Goal: Task Accomplishment & Management: Manage account settings

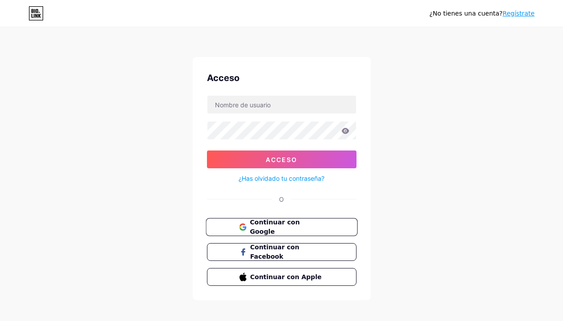
click at [296, 230] on font "Continuar con Google" at bounding box center [275, 227] width 50 height 17
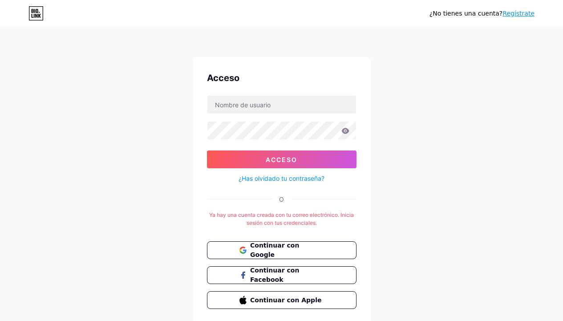
click at [429, 155] on div "¿No tienes una cuenta? Regístrate Acceso Acceso ¿Has olvidado tu contraseña? O …" at bounding box center [281, 176] width 563 height 352
click at [311, 113] on input "text" at bounding box center [282, 105] width 149 height 18
click at [311, 107] on input "text" at bounding box center [282, 105] width 149 height 18
click at [308, 107] on input "text" at bounding box center [282, 105] width 149 height 18
type input "Pizzas [GEOGRAPHIC_DATA]"
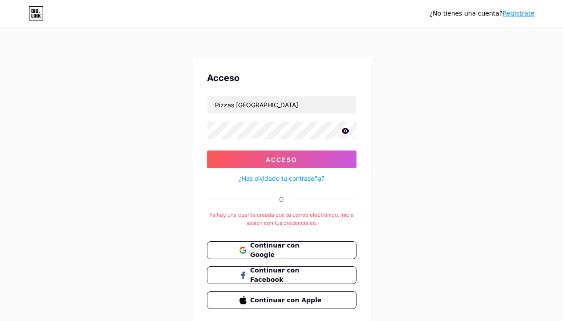
click at [348, 130] on icon at bounding box center [346, 131] width 8 height 6
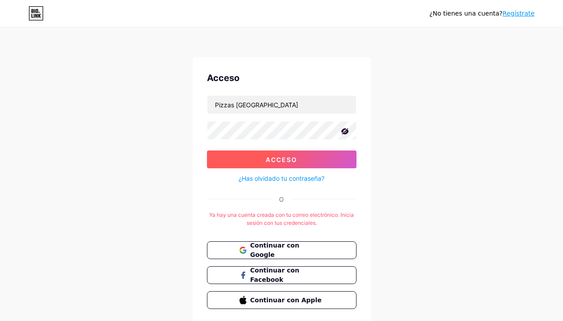
click at [334, 156] on button "Acceso" at bounding box center [282, 160] width 150 height 18
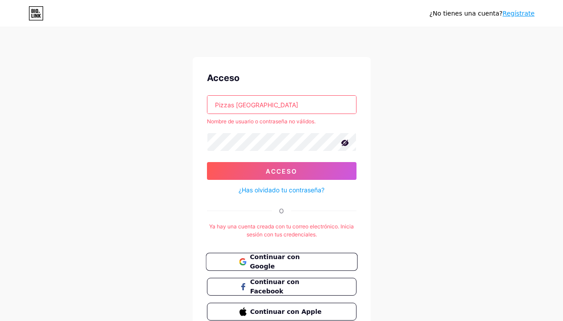
click at [292, 260] on font "Continuar con Google" at bounding box center [275, 261] width 50 height 17
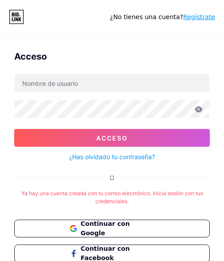
click at [96, 161] on link "¿Has olvidado tu contraseña?" at bounding box center [112, 156] width 86 height 9
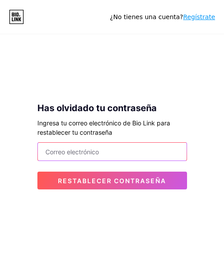
click at [91, 155] on input "email" at bounding box center [112, 152] width 149 height 18
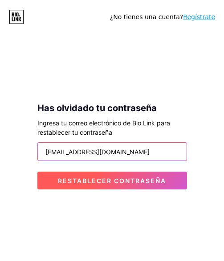
type input "Pizzasromee@gmail.com"
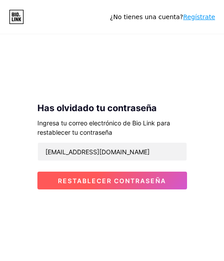
click at [100, 182] on font "Restablecer contraseña" at bounding box center [112, 181] width 108 height 8
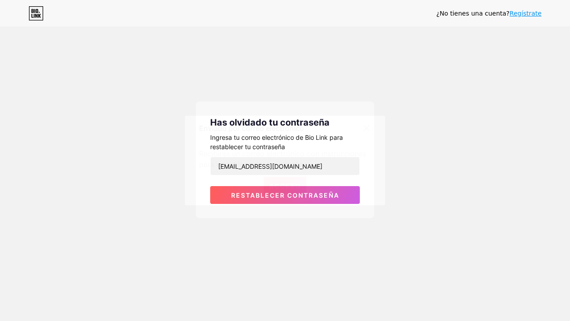
click at [280, 184] on font "Acceso" at bounding box center [285, 186] width 32 height 8
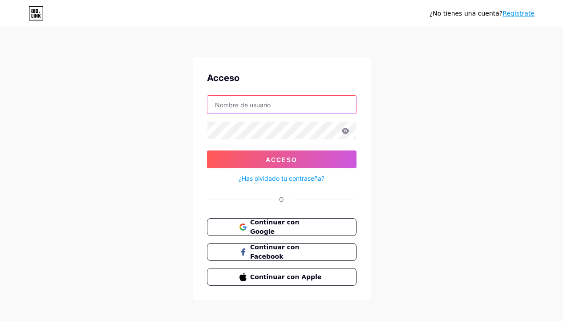
click at [338, 102] on input "text" at bounding box center [282, 105] width 149 height 18
type input "Pizzasromee@gmail.com"
click at [345, 132] on icon at bounding box center [346, 131] width 8 height 6
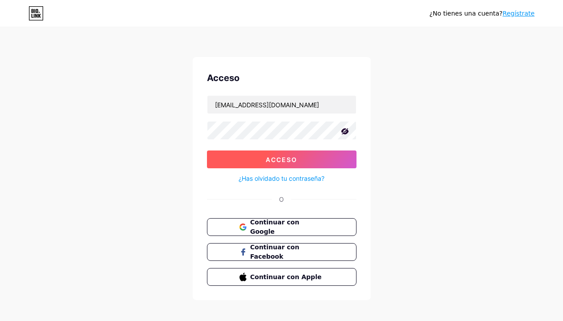
click at [302, 157] on button "Acceso" at bounding box center [282, 160] width 150 height 18
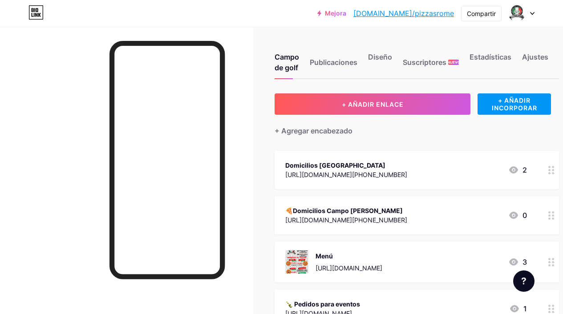
click at [499, 118] on div "+ Agregar encabezado" at bounding box center [417, 126] width 285 height 22
click at [376, 53] on font "Diseño" at bounding box center [380, 57] width 24 height 9
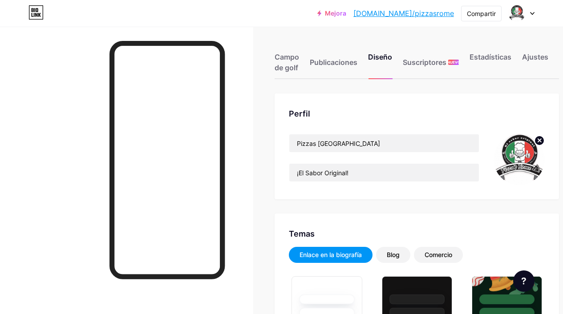
type input "#fafafa"
type input "#fefbfb"
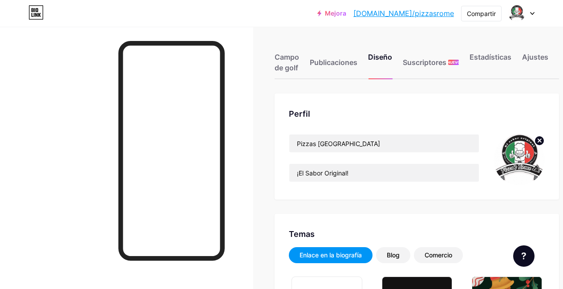
click at [545, 139] on circle at bounding box center [540, 141] width 10 height 10
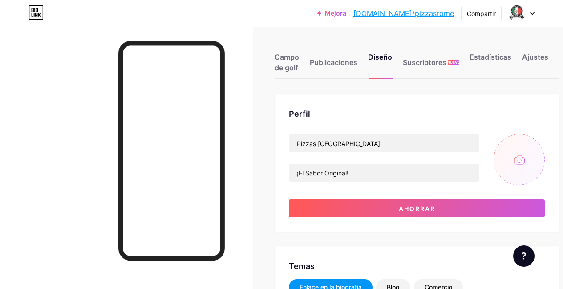
click at [523, 158] on input "file" at bounding box center [519, 159] width 51 height 51
type input "C:\fakepath\WhatsApp Image 2025-08-14 at 6.31.47 PM.jpeg"
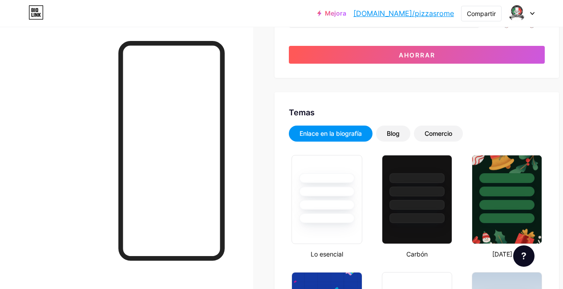
scroll to position [149, 0]
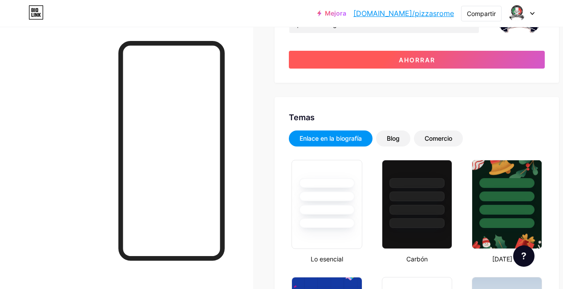
click at [429, 61] on font "Ahorrar" at bounding box center [417, 60] width 37 height 8
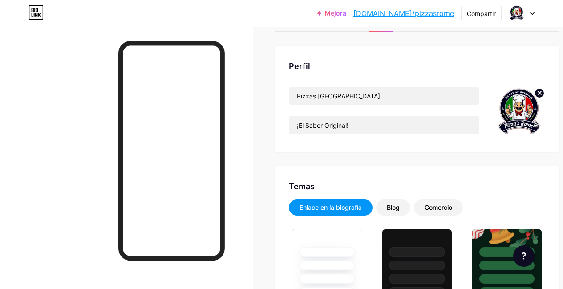
scroll to position [0, 0]
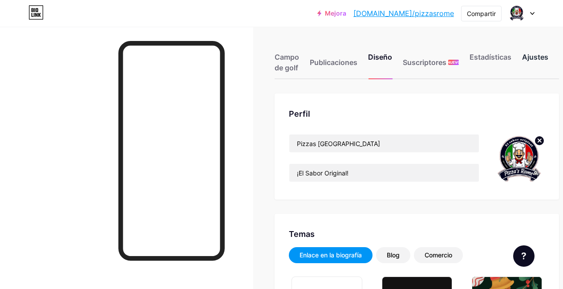
click at [538, 63] on div "Ajustes" at bounding box center [535, 65] width 26 height 27
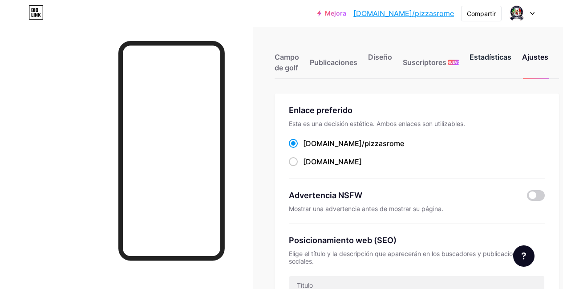
click at [505, 59] on font "Estadísticas" at bounding box center [491, 57] width 42 height 9
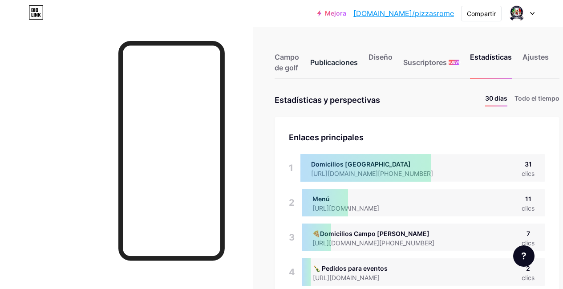
click at [321, 58] on font "Publicaciones" at bounding box center [334, 62] width 48 height 9
click at [420, 60] on font "Suscriptores" at bounding box center [426, 62] width 44 height 9
click at [289, 61] on font "Campo de golf" at bounding box center [287, 63] width 24 height 20
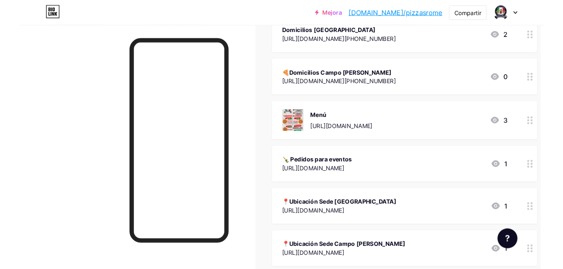
scroll to position [0, 4]
